Goal: Transaction & Acquisition: Download file/media

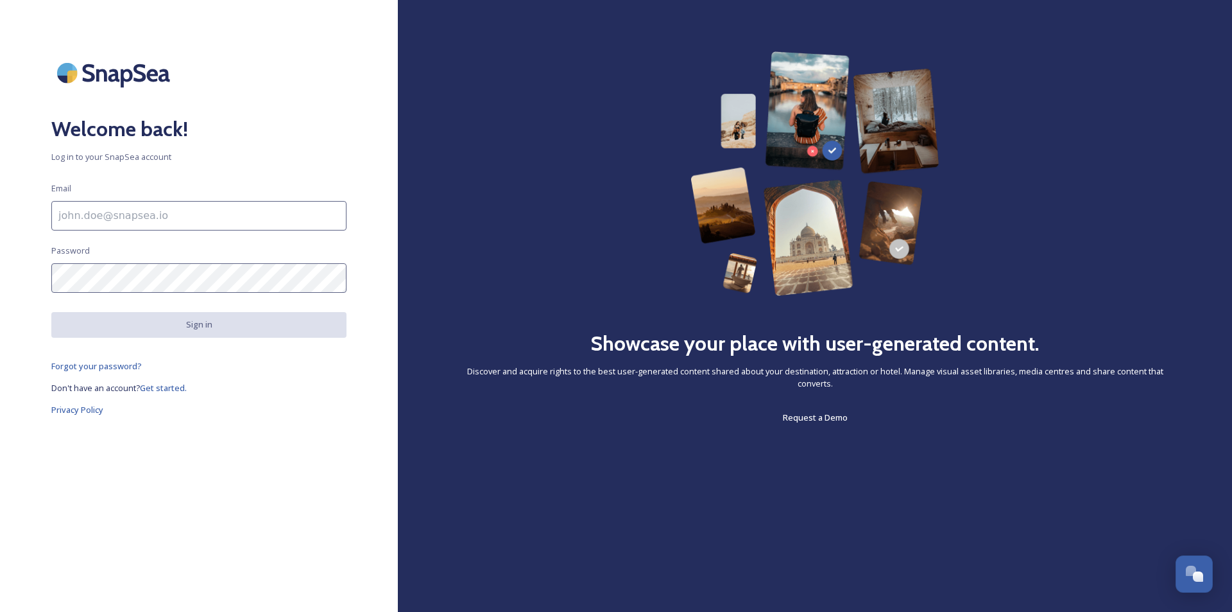
click at [125, 216] on input at bounding box center [198, 216] width 295 height 30
type input "[EMAIL_ADDRESS][DOMAIN_NAME]"
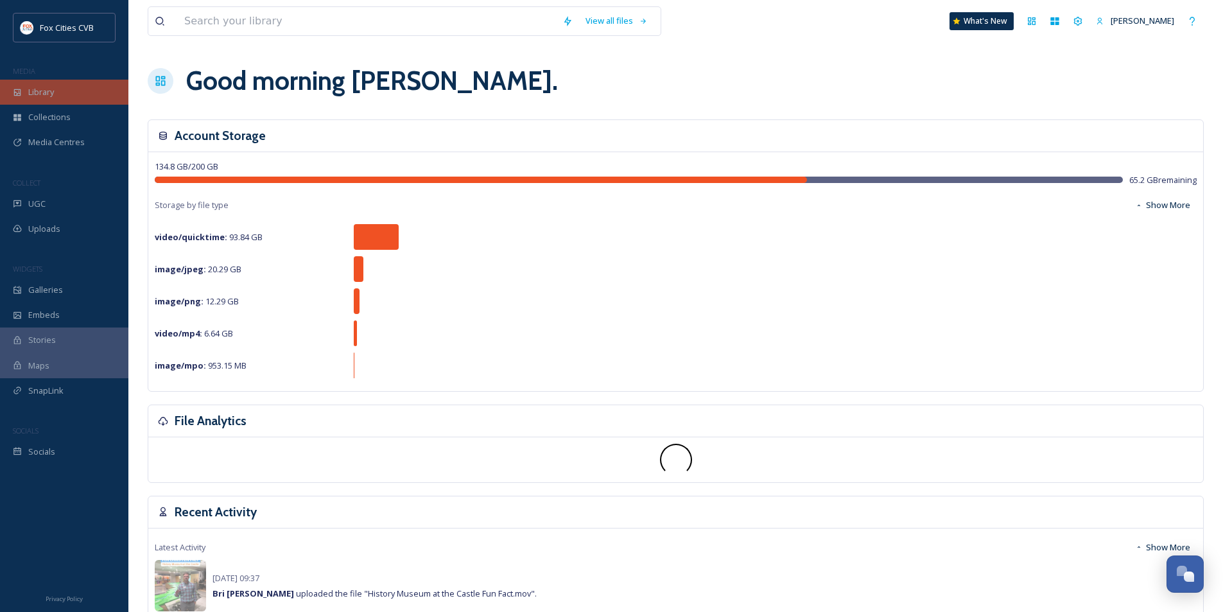
click at [44, 92] on span "Library" at bounding box center [41, 92] width 26 height 12
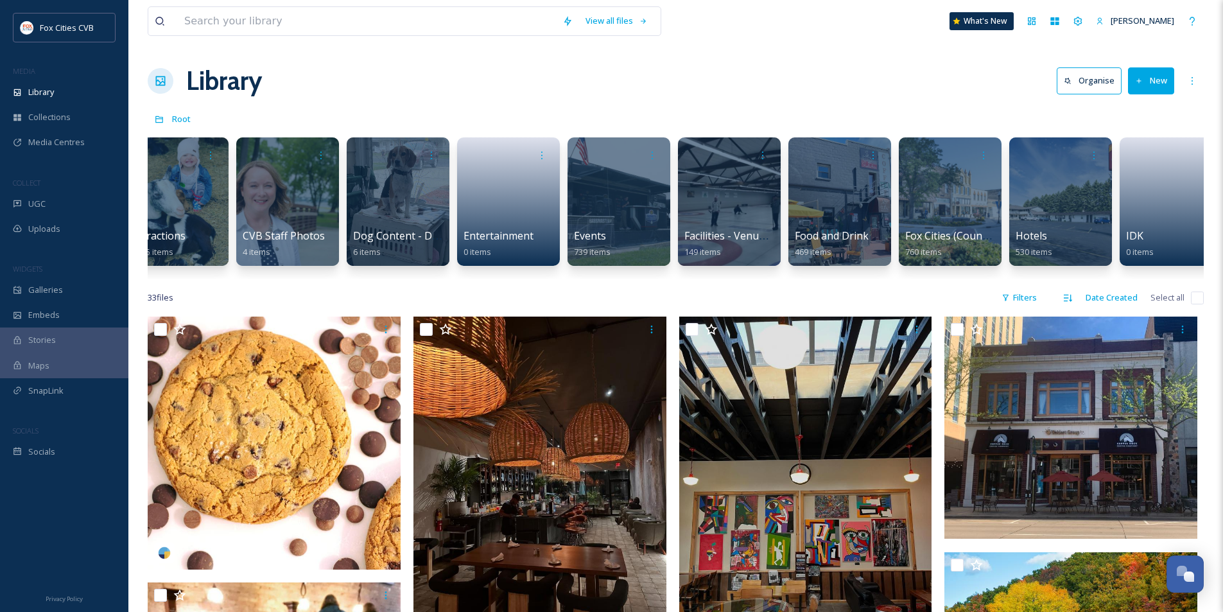
scroll to position [0, 51]
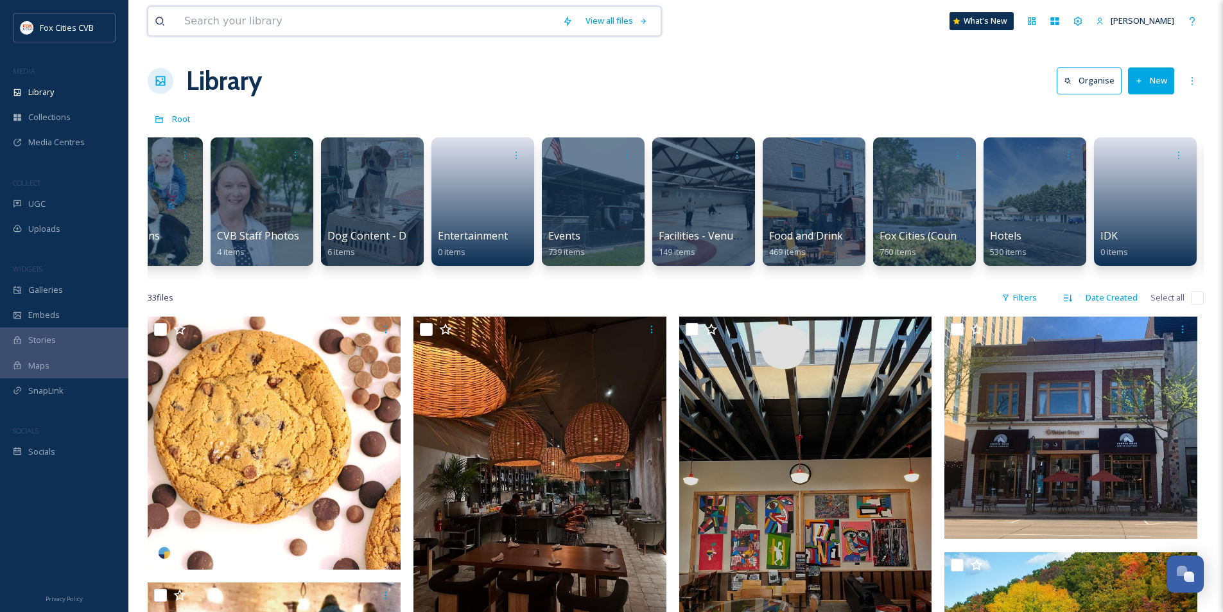
click at [365, 22] on input at bounding box center [367, 21] width 378 height 28
type input "umcvb"
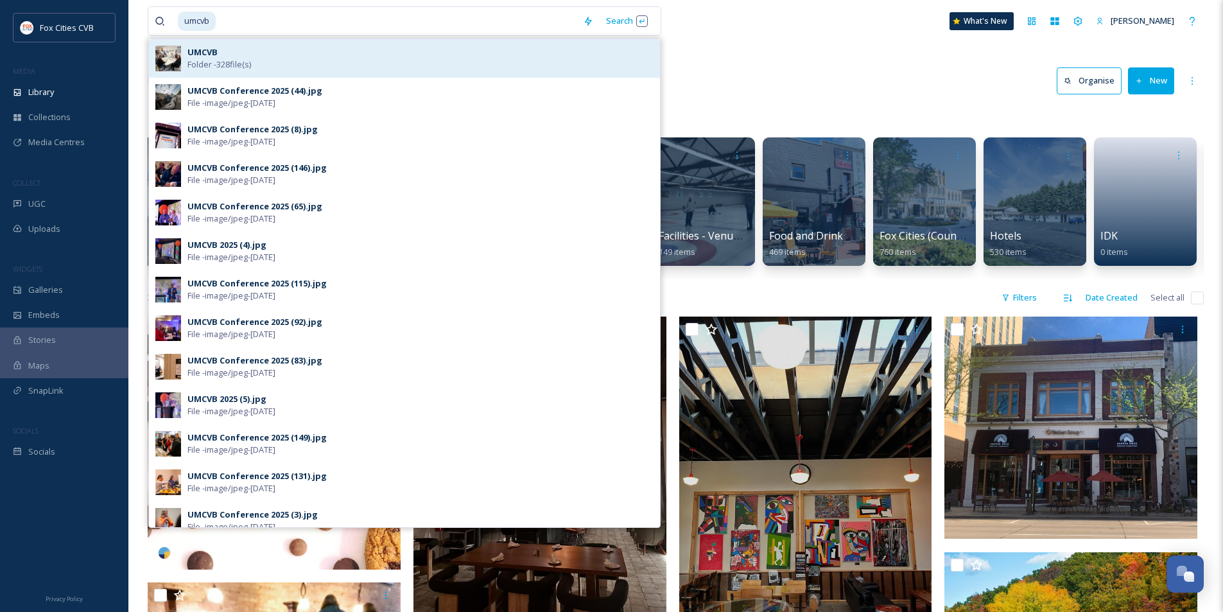
click at [211, 56] on strong "UMCVB" at bounding box center [202, 52] width 30 height 12
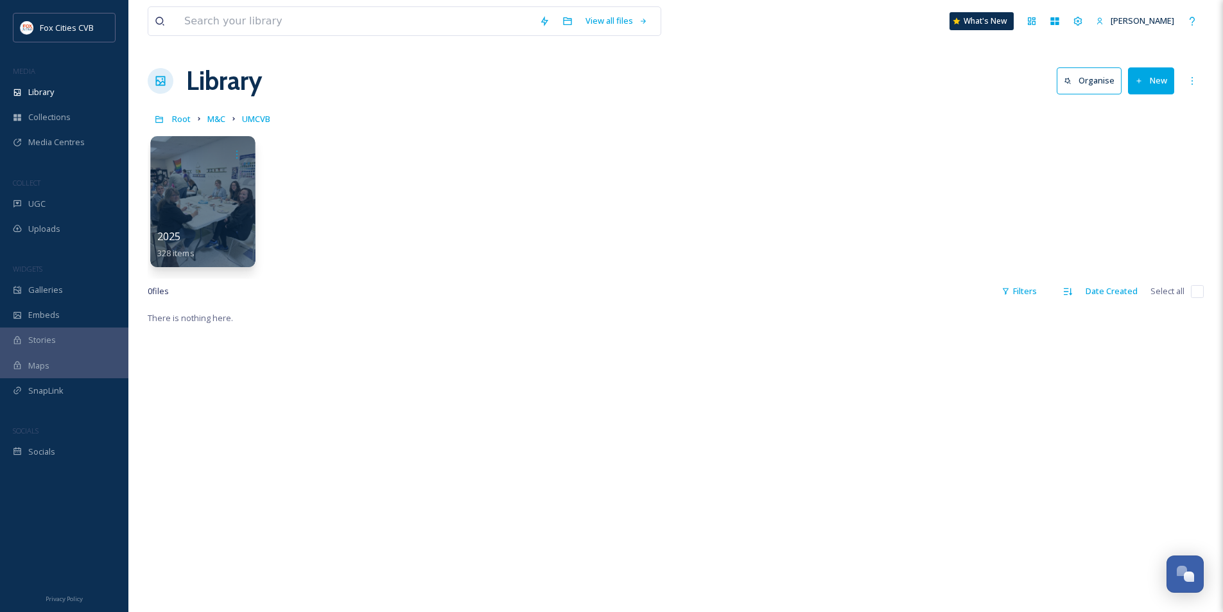
click at [221, 189] on div at bounding box center [202, 201] width 105 height 131
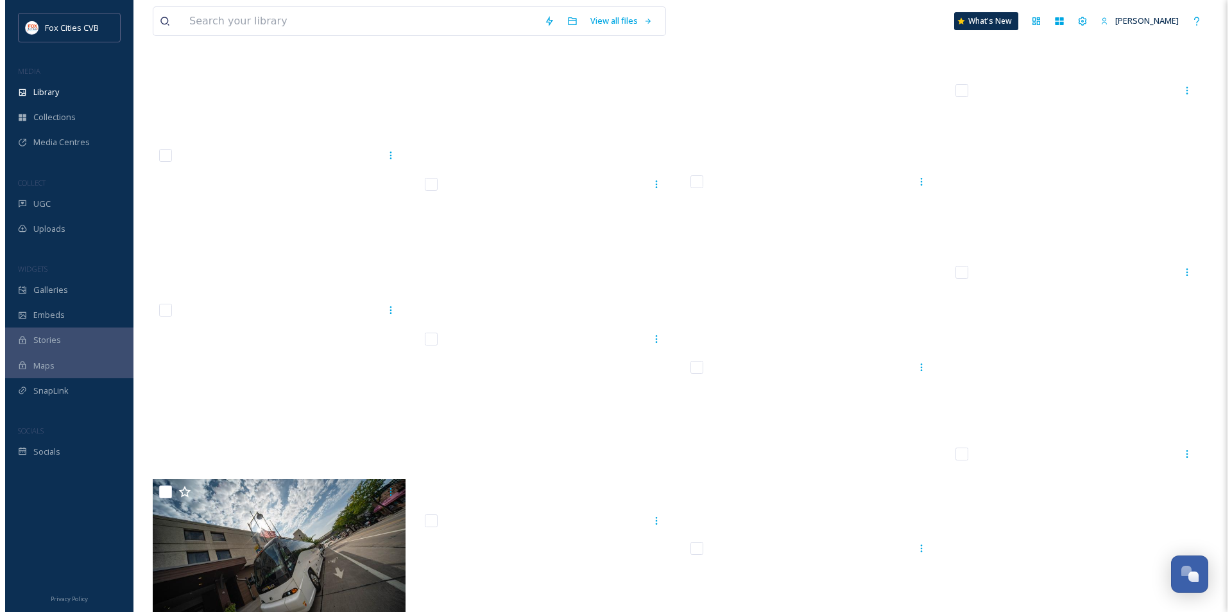
scroll to position [4624, 0]
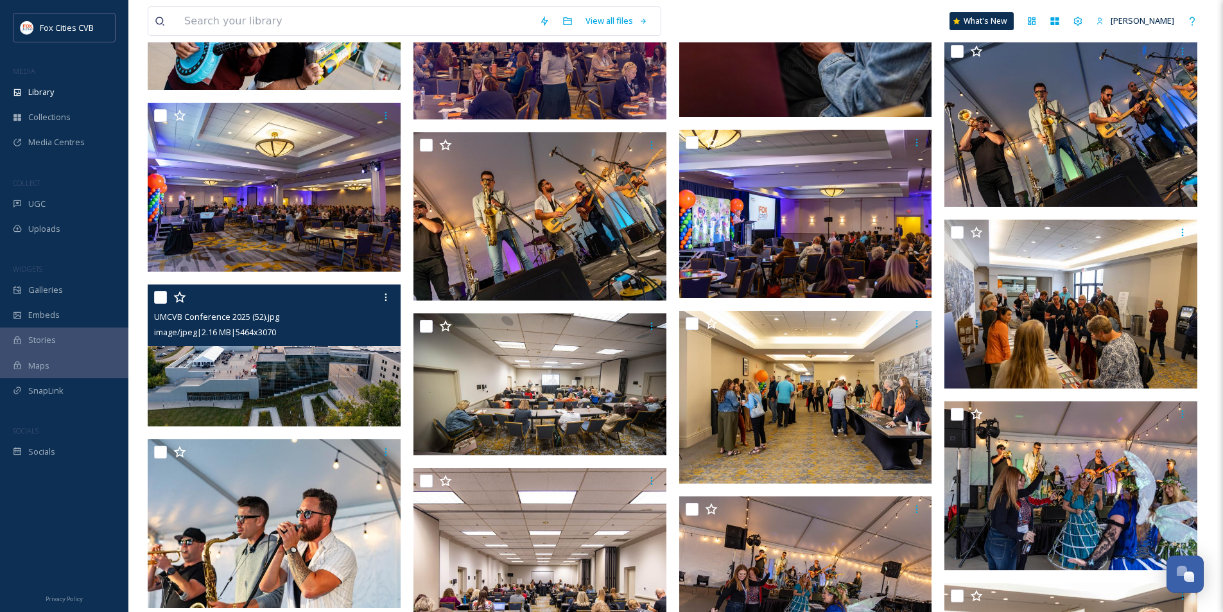
click at [280, 376] on img at bounding box center [274, 355] width 253 height 142
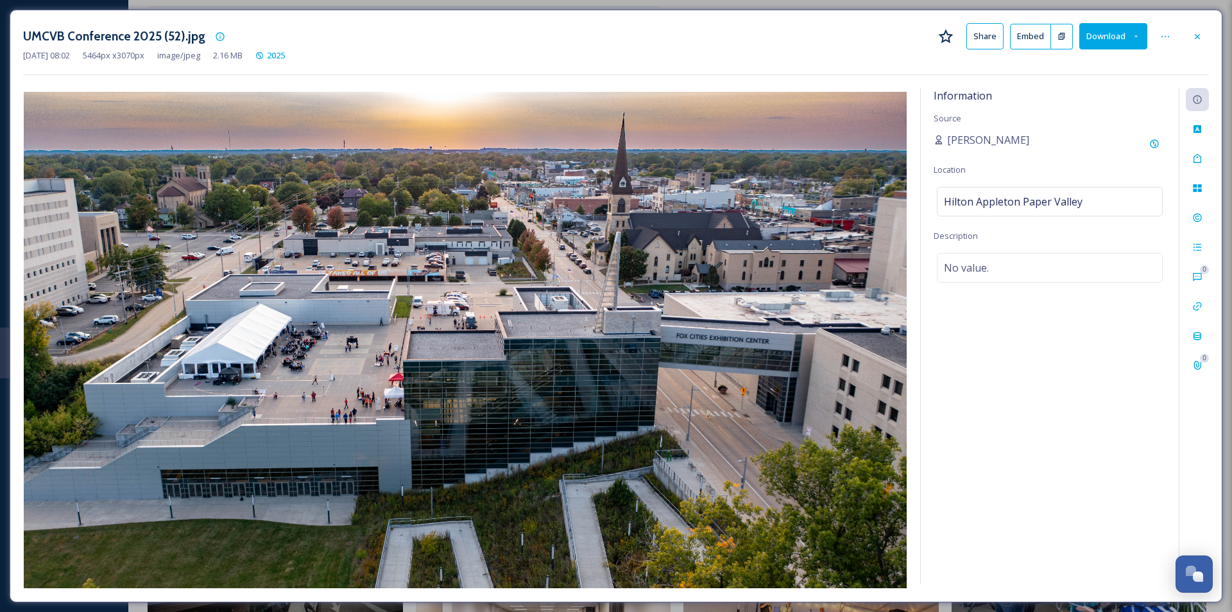
click at [1116, 36] on button "Download" at bounding box center [1114, 36] width 68 height 26
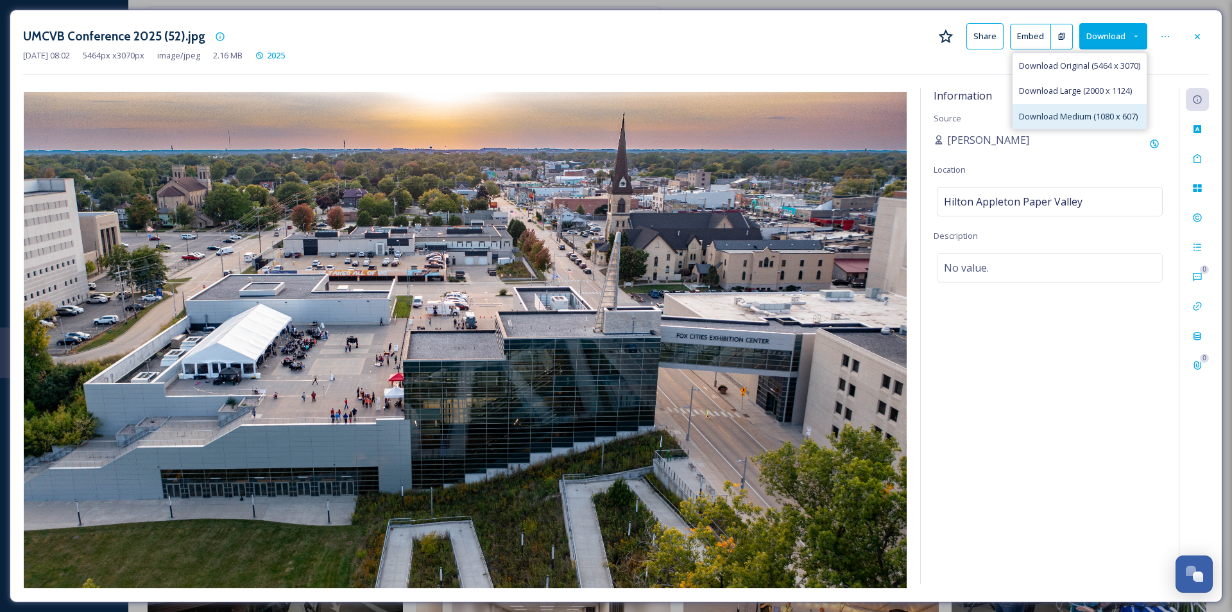
click at [1049, 116] on span "Download Medium (1080 x 607)" at bounding box center [1078, 116] width 119 height 12
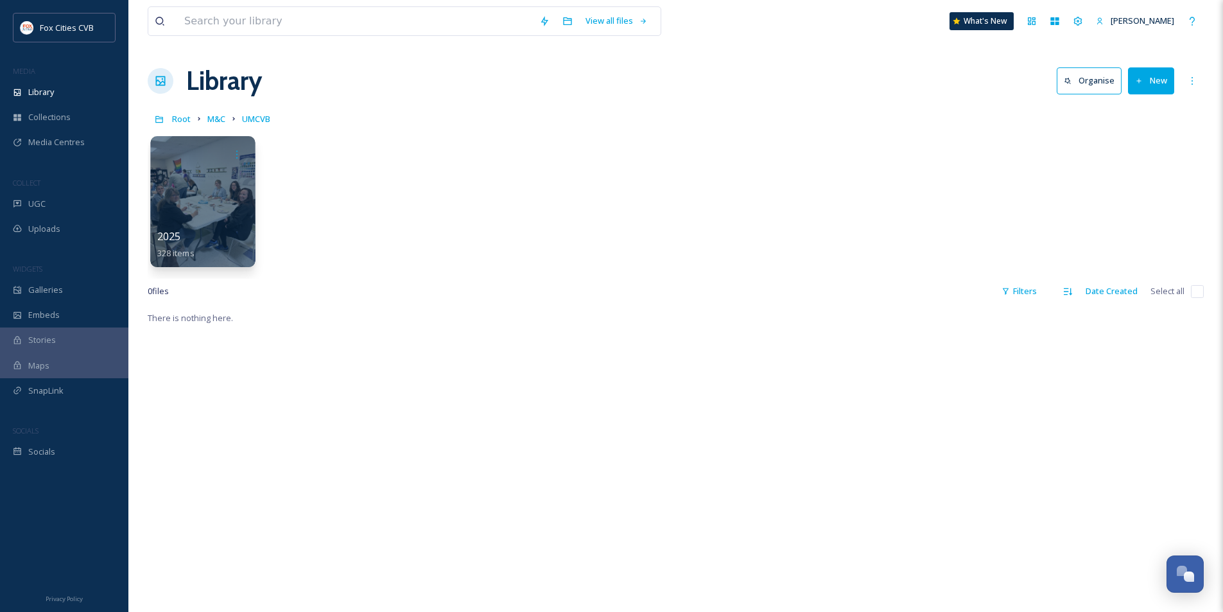
click at [203, 209] on div at bounding box center [202, 201] width 105 height 131
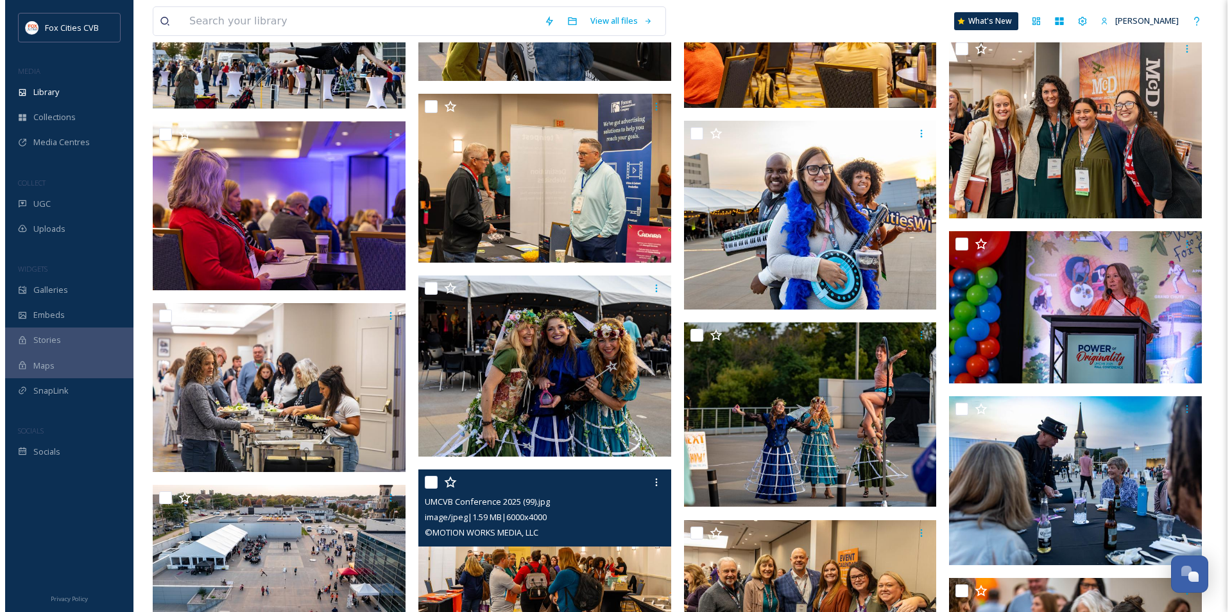
scroll to position [3209, 0]
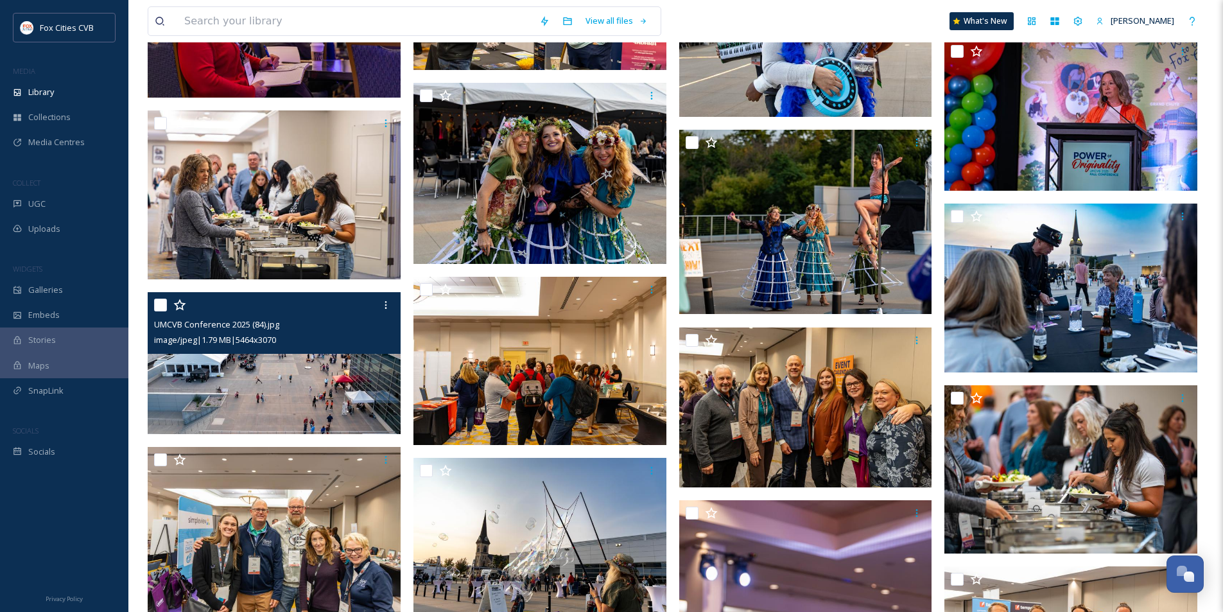
click at [277, 389] on img at bounding box center [274, 363] width 253 height 142
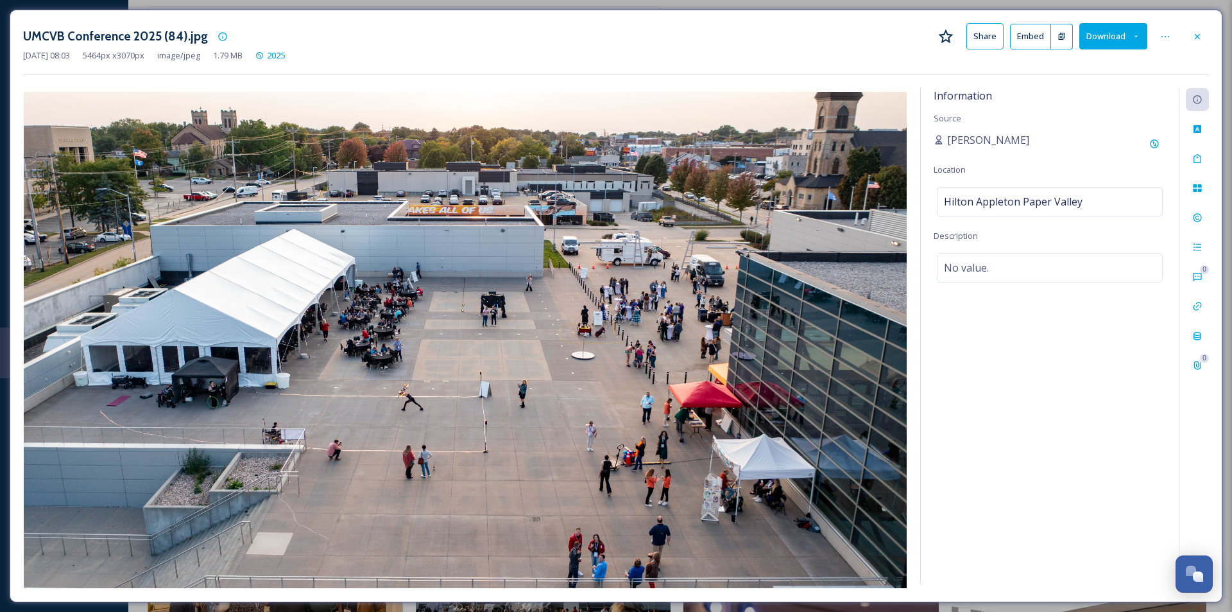
click at [1104, 36] on button "Download" at bounding box center [1114, 36] width 68 height 26
click at [1058, 115] on span "Download Medium (1080 x 607)" at bounding box center [1078, 116] width 119 height 12
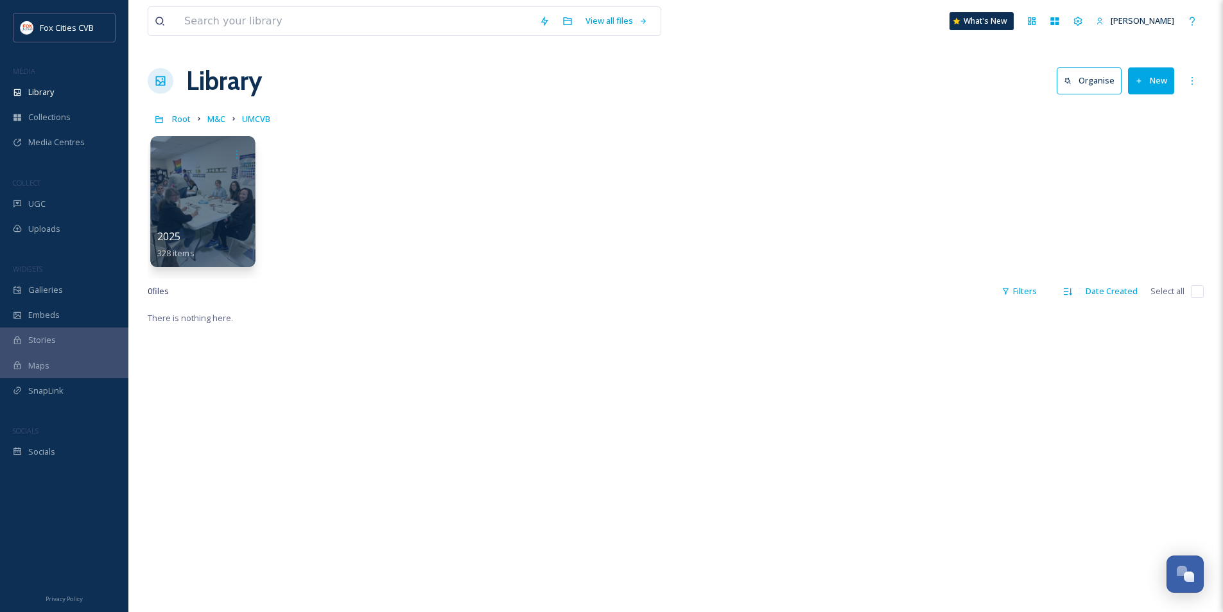
click at [215, 203] on div at bounding box center [202, 201] width 105 height 131
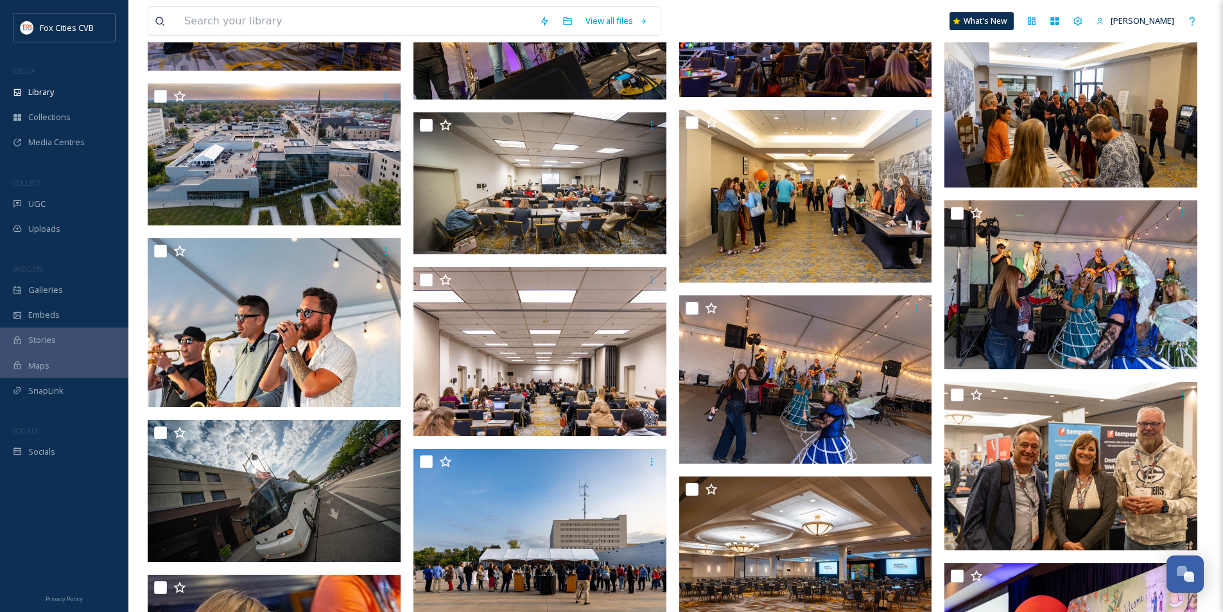
scroll to position [4779, 0]
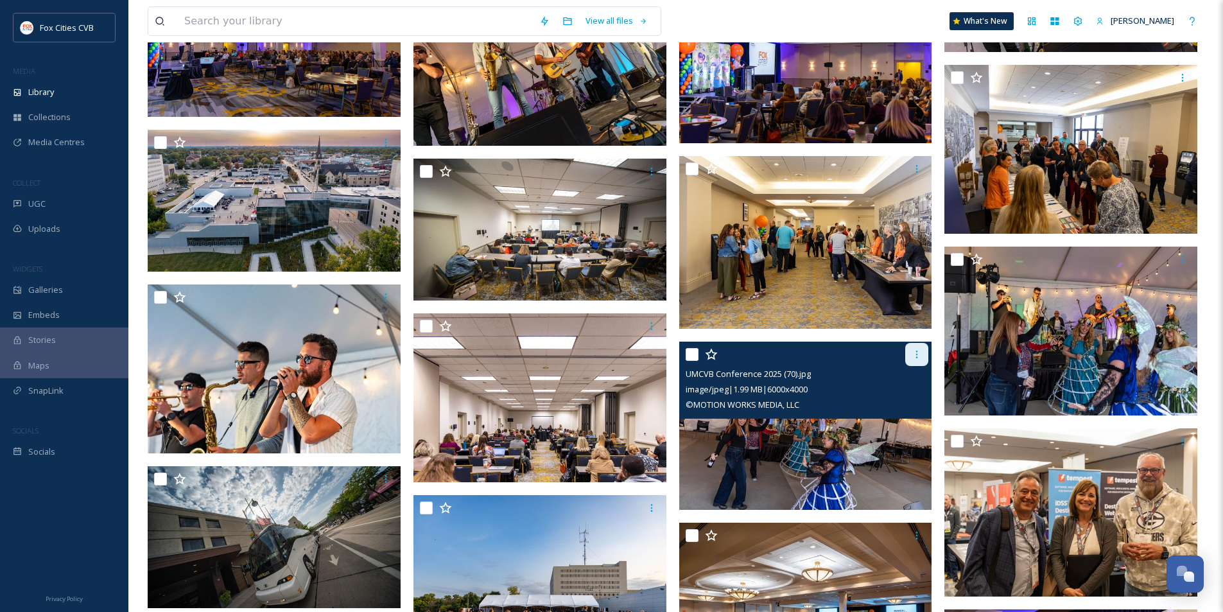
click at [915, 350] on icon at bounding box center [916, 354] width 10 height 10
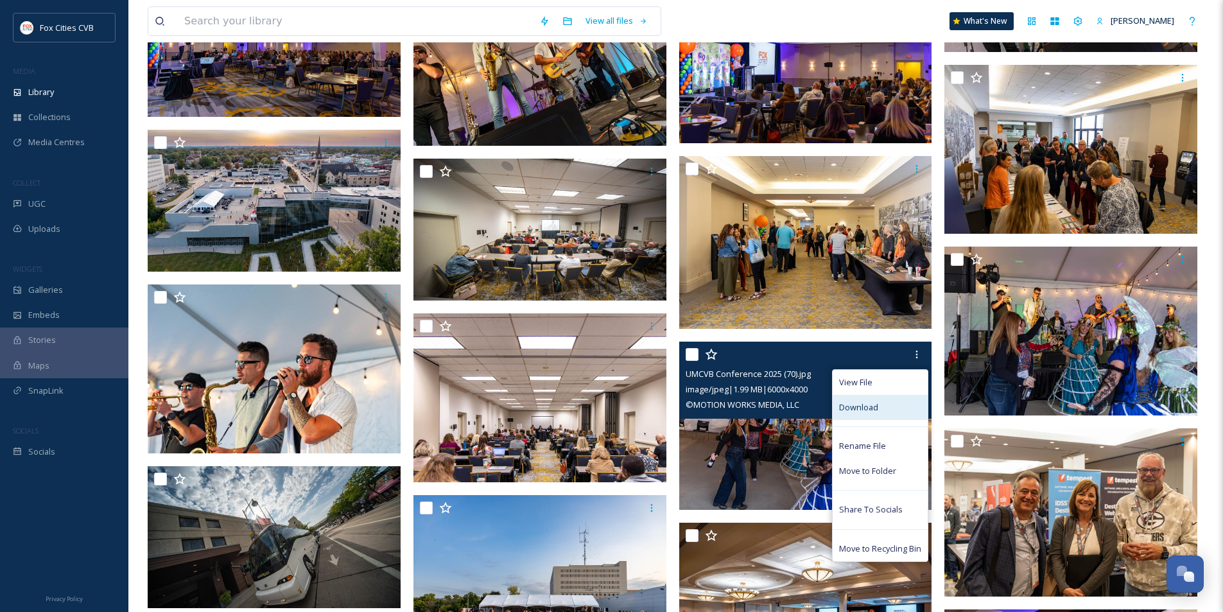
click at [843, 406] on span "Download" at bounding box center [858, 407] width 39 height 12
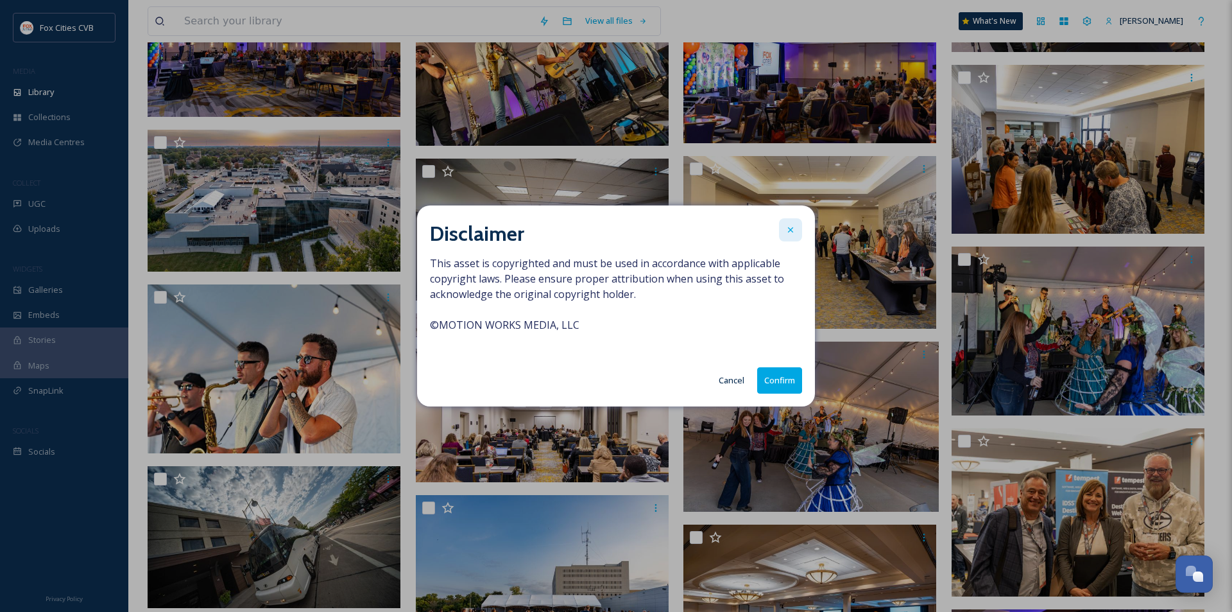
click at [788, 229] on icon at bounding box center [791, 230] width 10 height 10
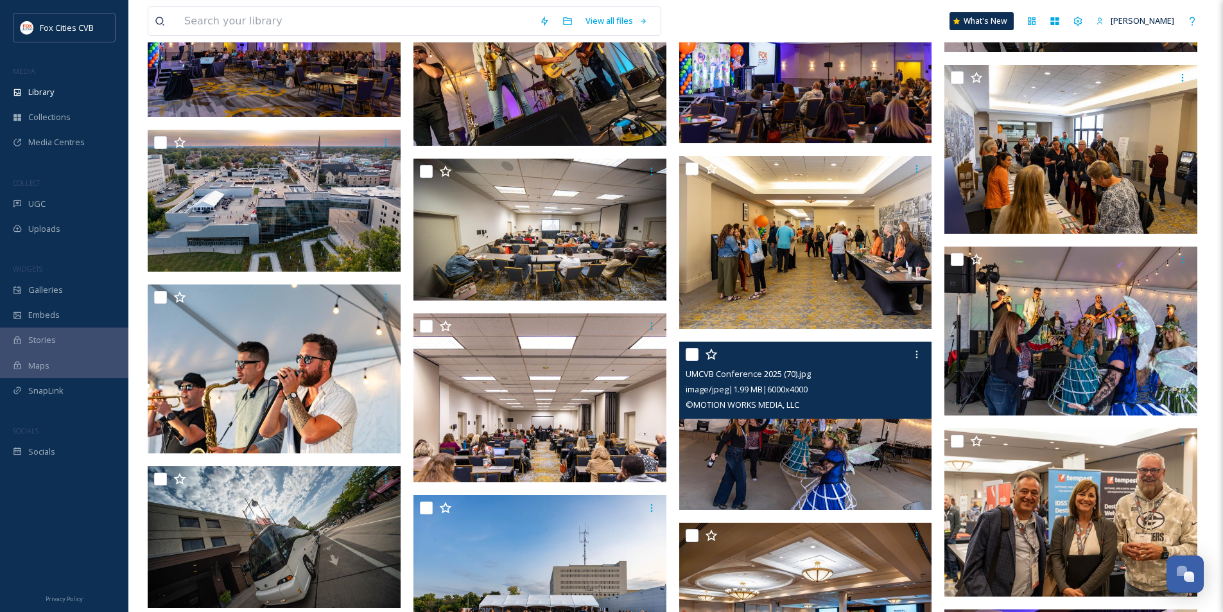
click at [813, 458] on img at bounding box center [805, 425] width 253 height 169
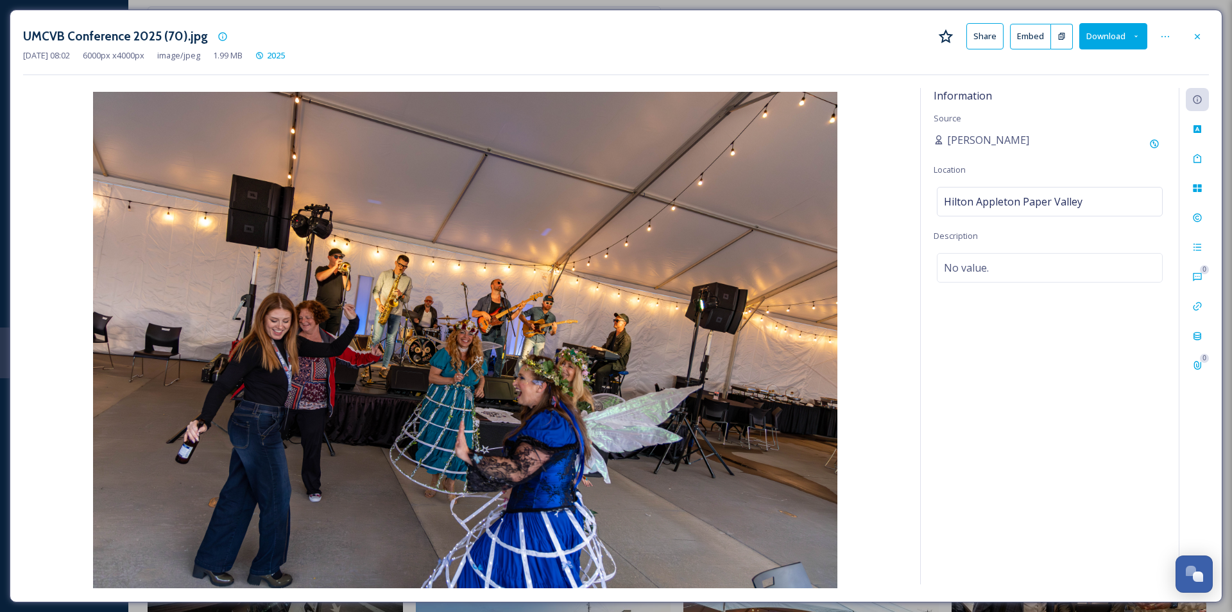
click at [1111, 39] on button "Download" at bounding box center [1114, 36] width 68 height 26
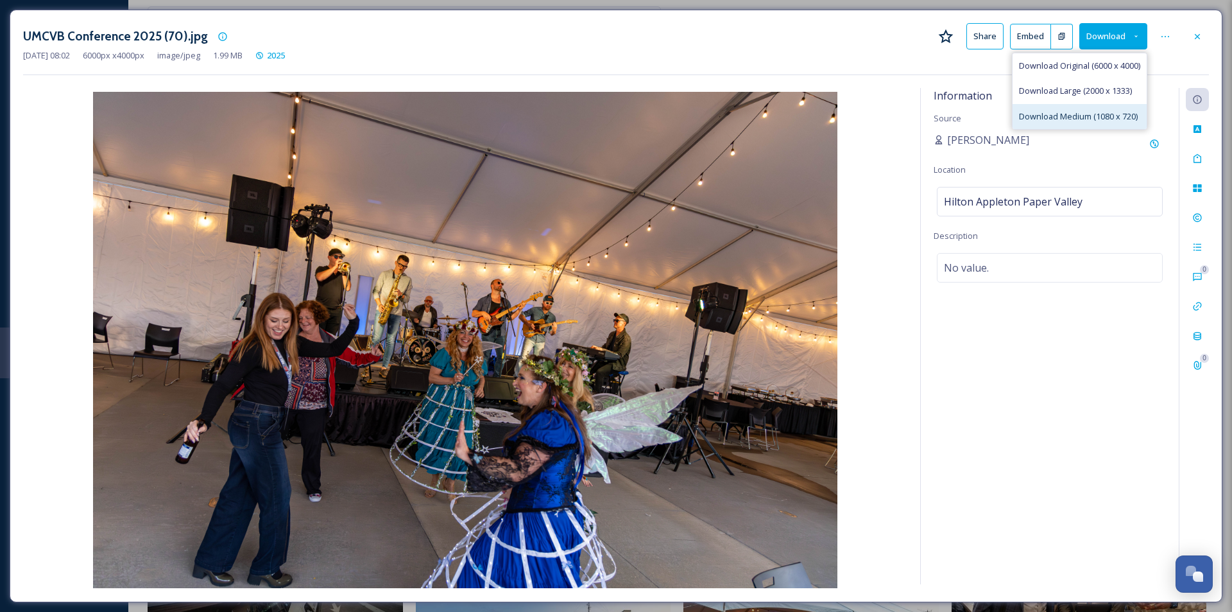
click at [1040, 113] on span "Download Medium (1080 x 720)" at bounding box center [1078, 116] width 119 height 12
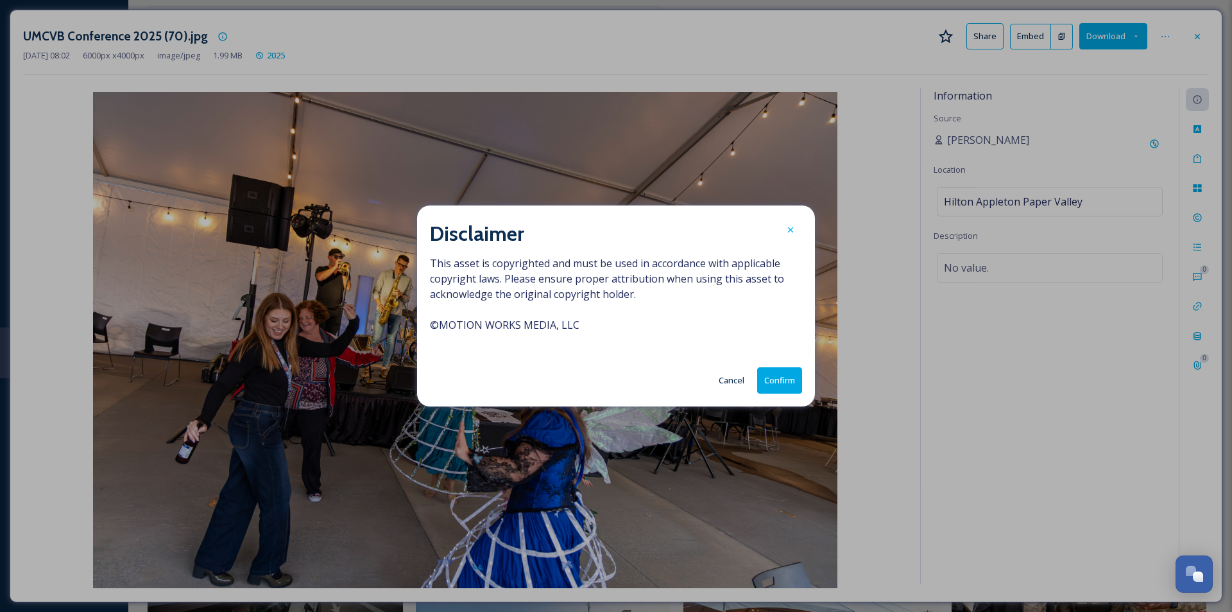
click at [781, 383] on button "Confirm" at bounding box center [779, 380] width 45 height 26
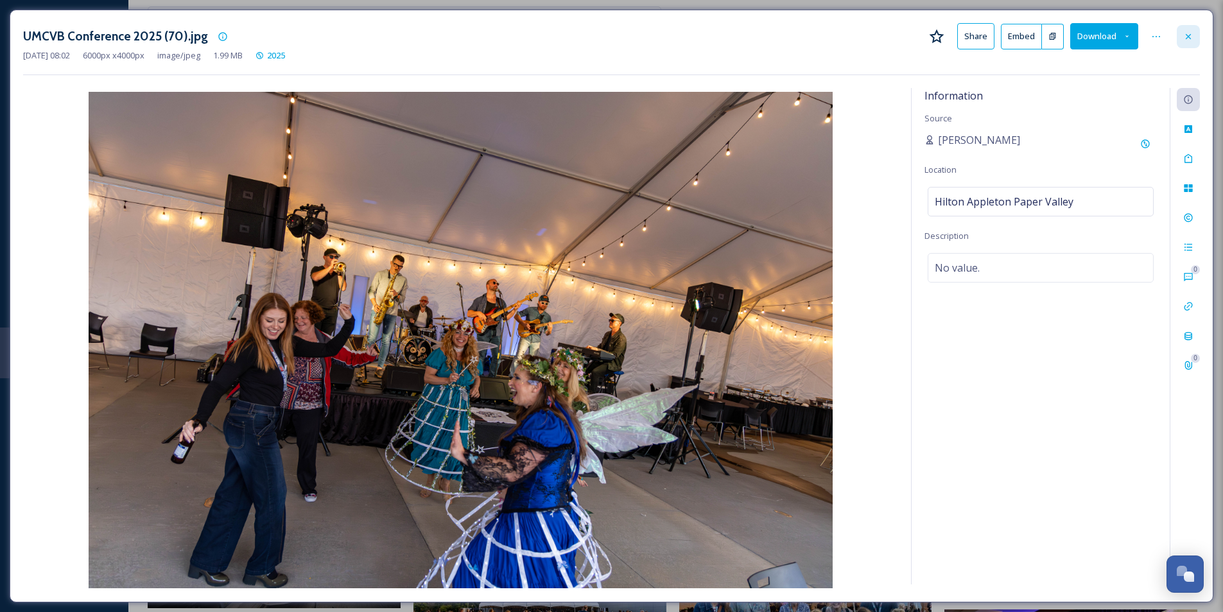
click at [1189, 34] on icon at bounding box center [1188, 36] width 10 height 10
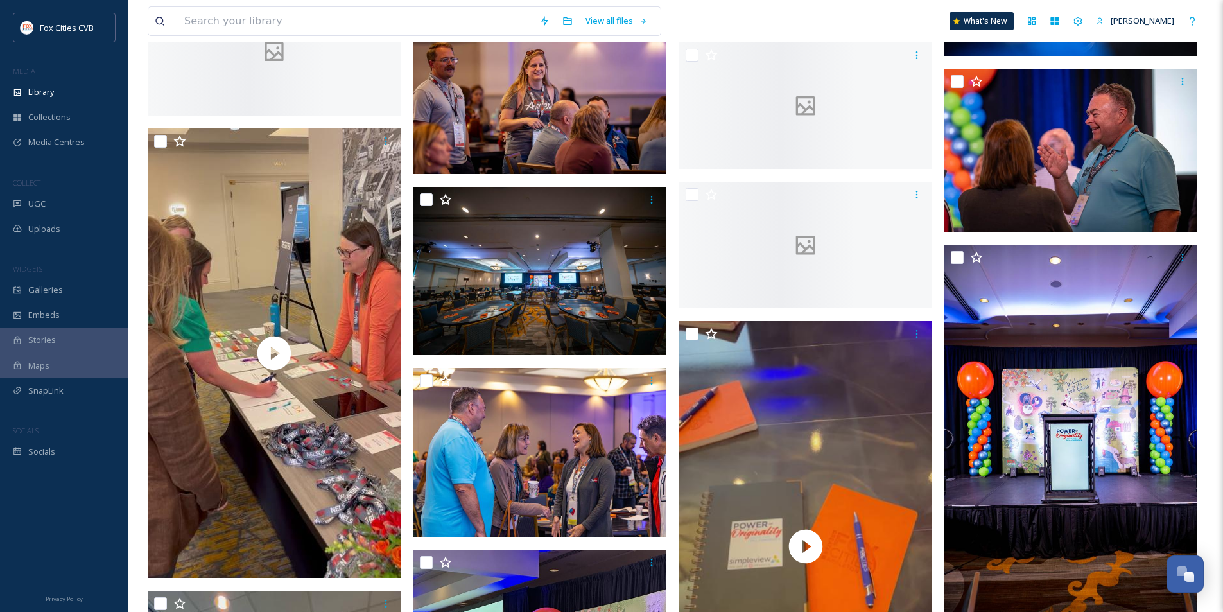
scroll to position [10080, 0]
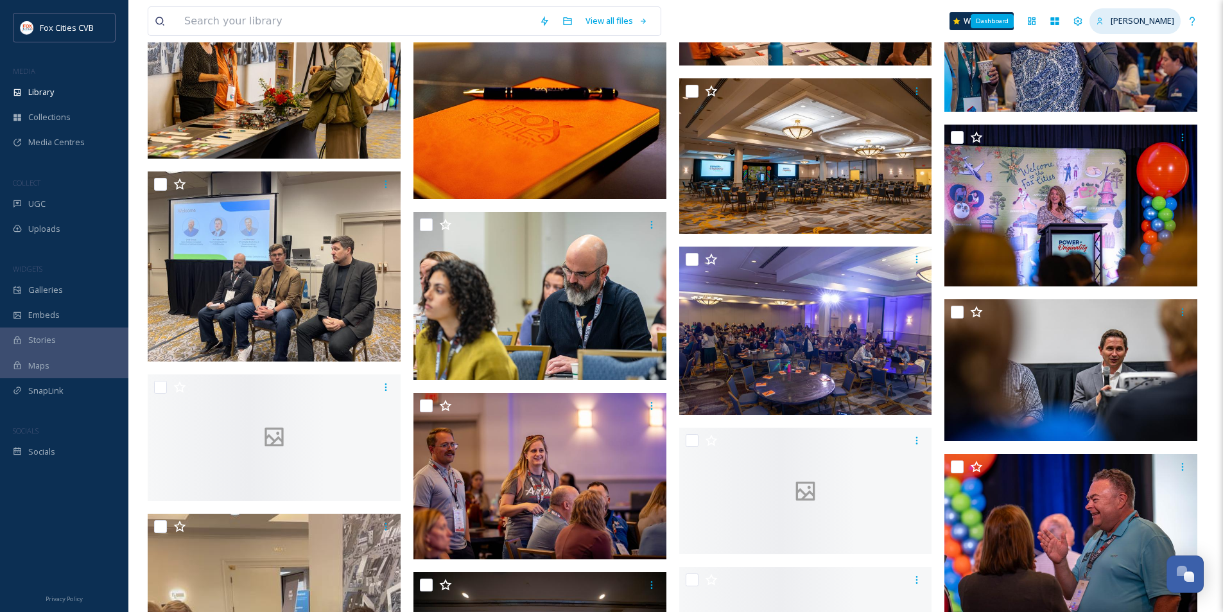
click at [1160, 21] on span "[PERSON_NAME]" at bounding box center [1142, 21] width 64 height 12
